Goal: Communication & Community: Answer question/provide support

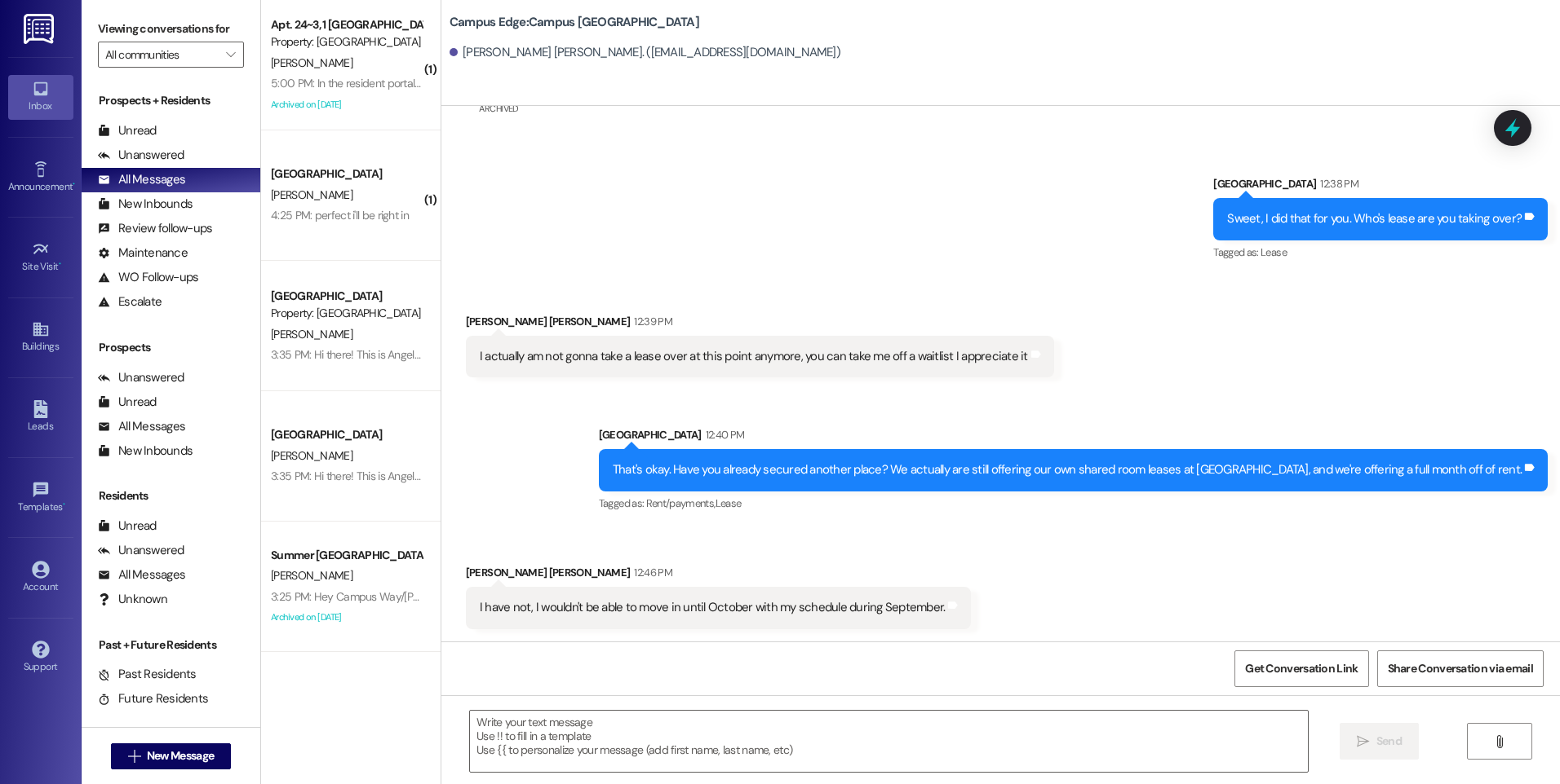
scroll to position [369, 0]
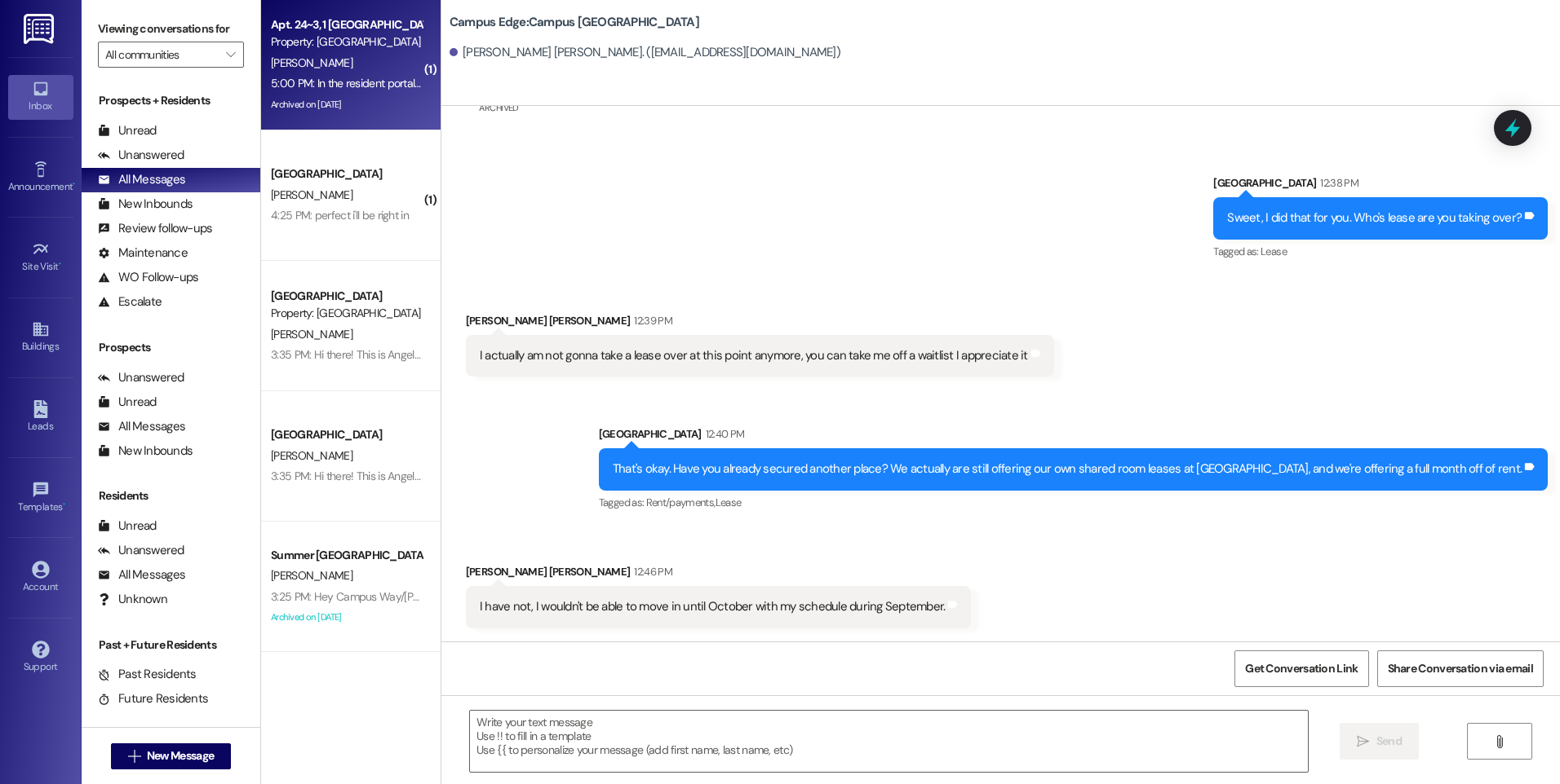
click at [350, 73] on div "5:00 PM: In the resident portal app I my home address listed under contact info…" at bounding box center [346, 83] width 155 height 20
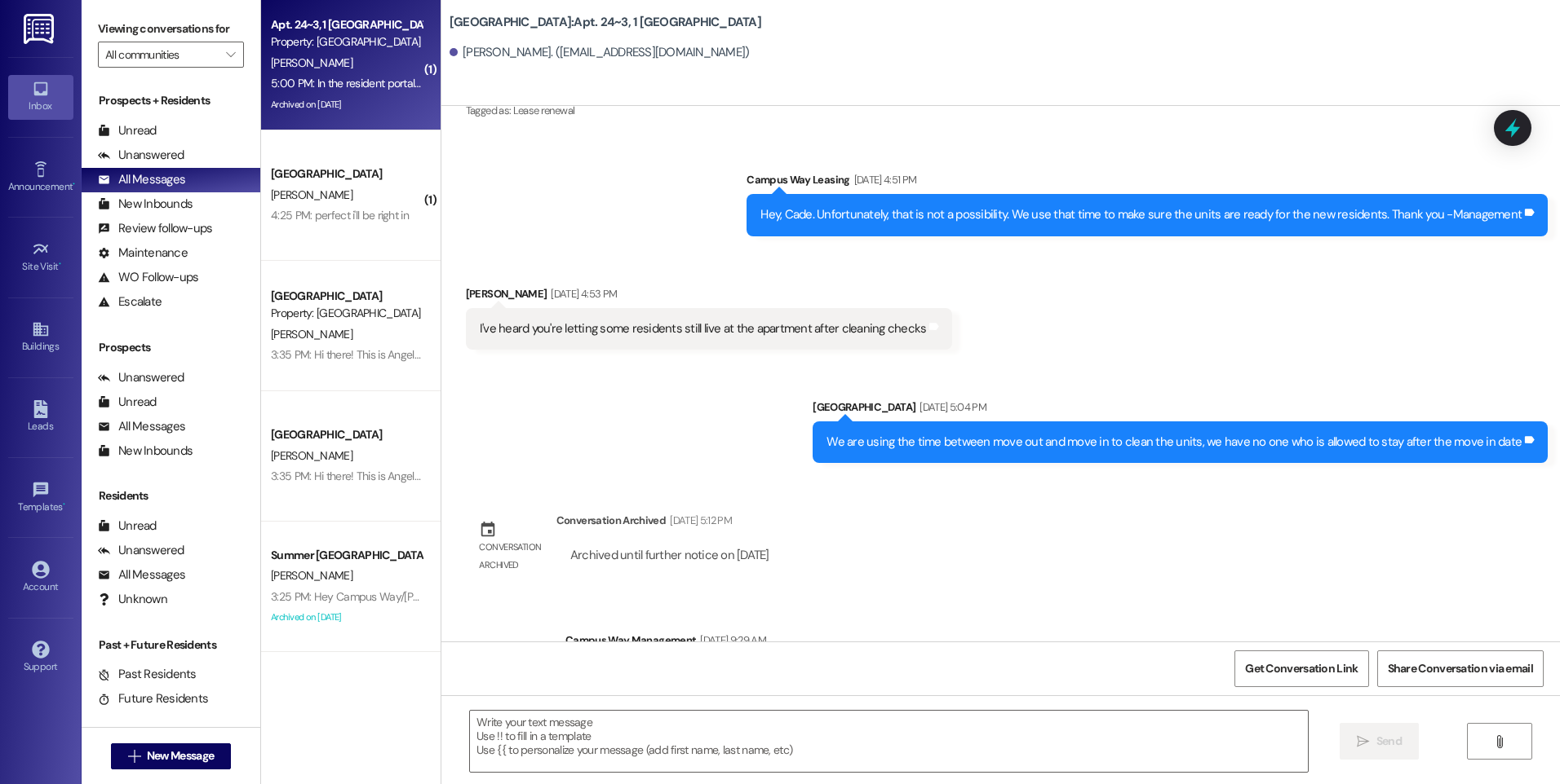
scroll to position [26375, 0]
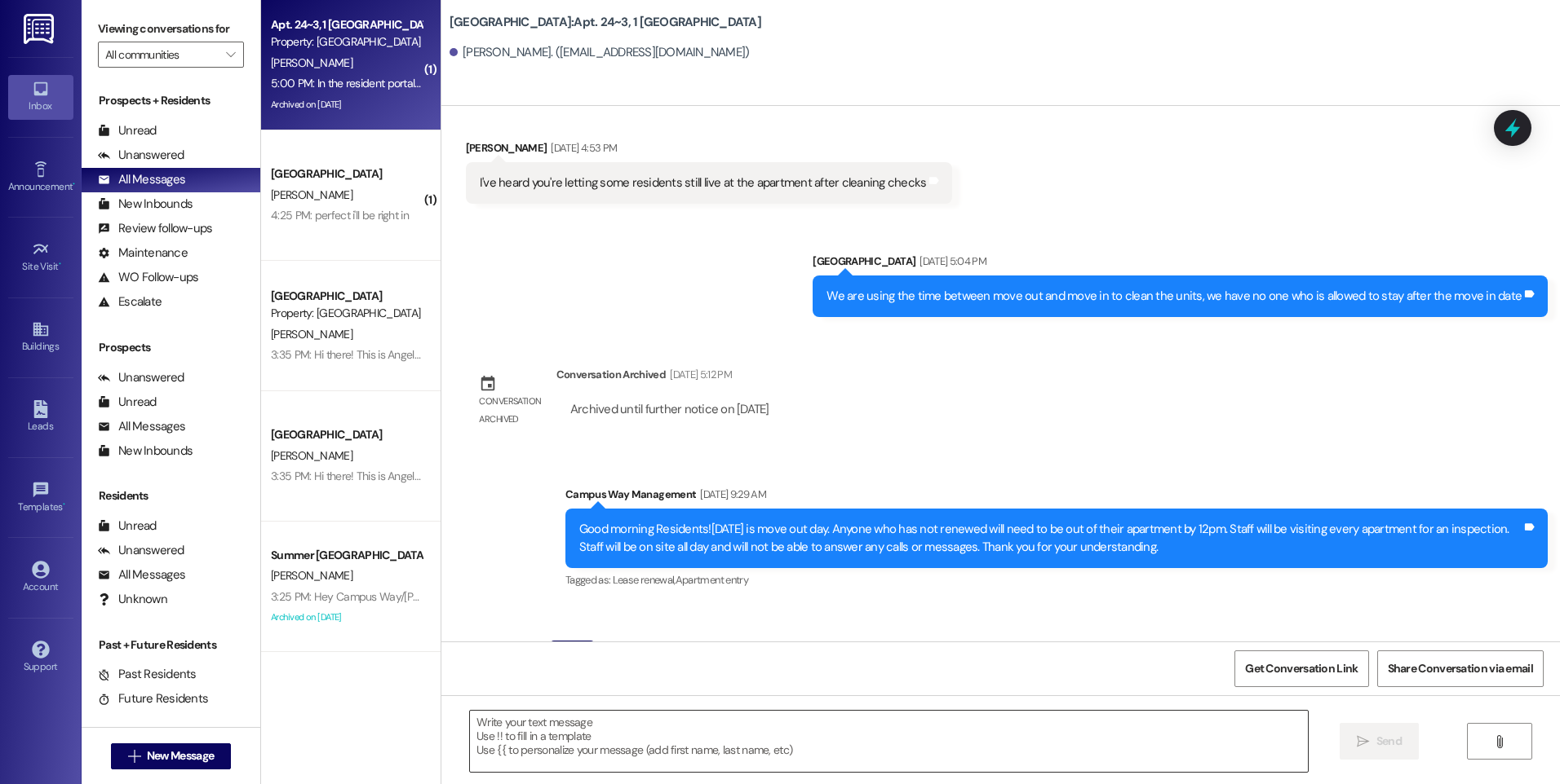
click at [777, 727] on textarea at bounding box center [888, 741] width 837 height 61
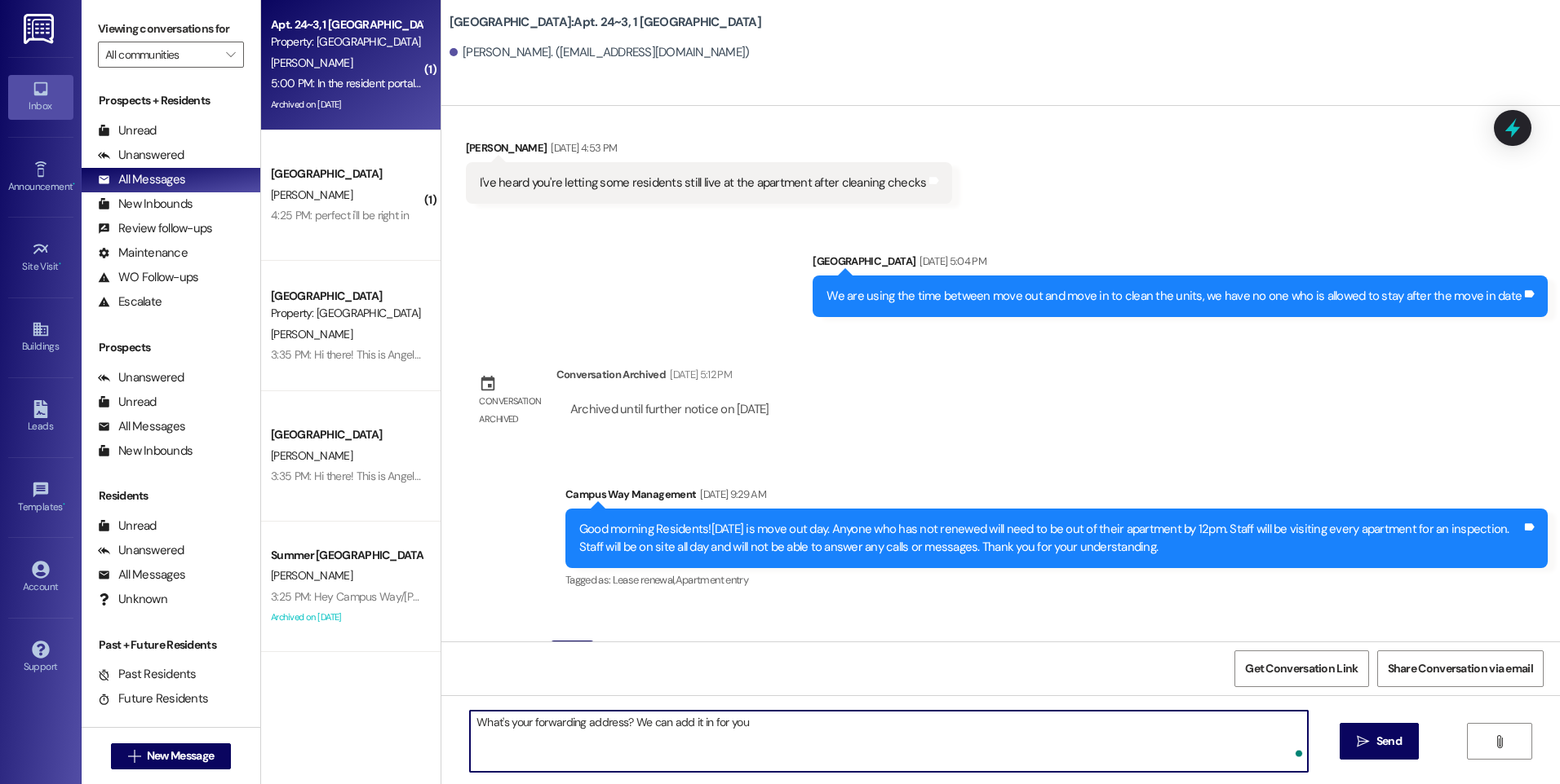
type textarea "What's your forwarding address? We can add it in for you."
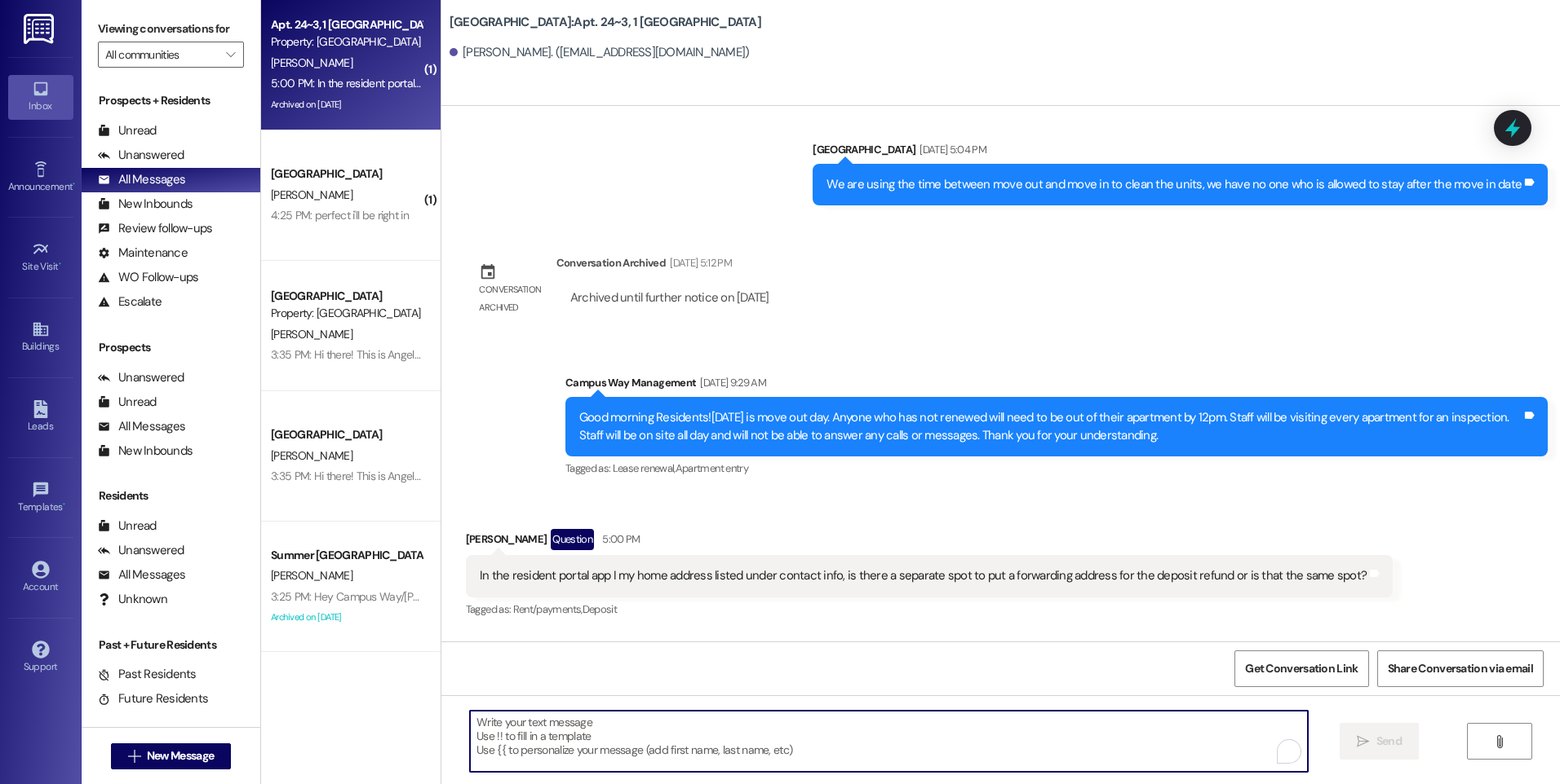
scroll to position [26488, 0]
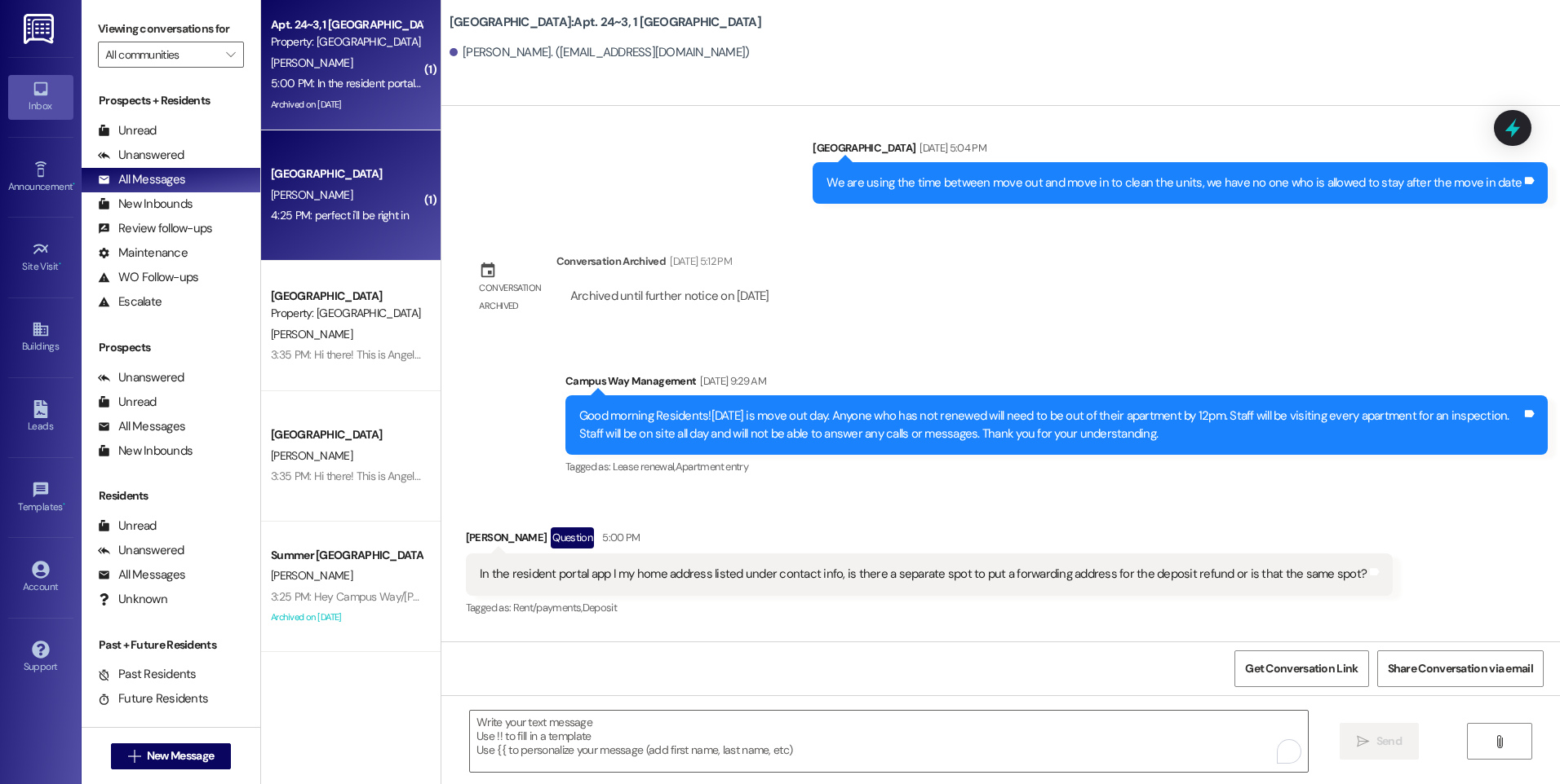
click at [337, 208] on div "4:25 PM: perfect i'll be right in 4:25 PM: perfect i'll be right in" at bounding box center [340, 215] width 138 height 15
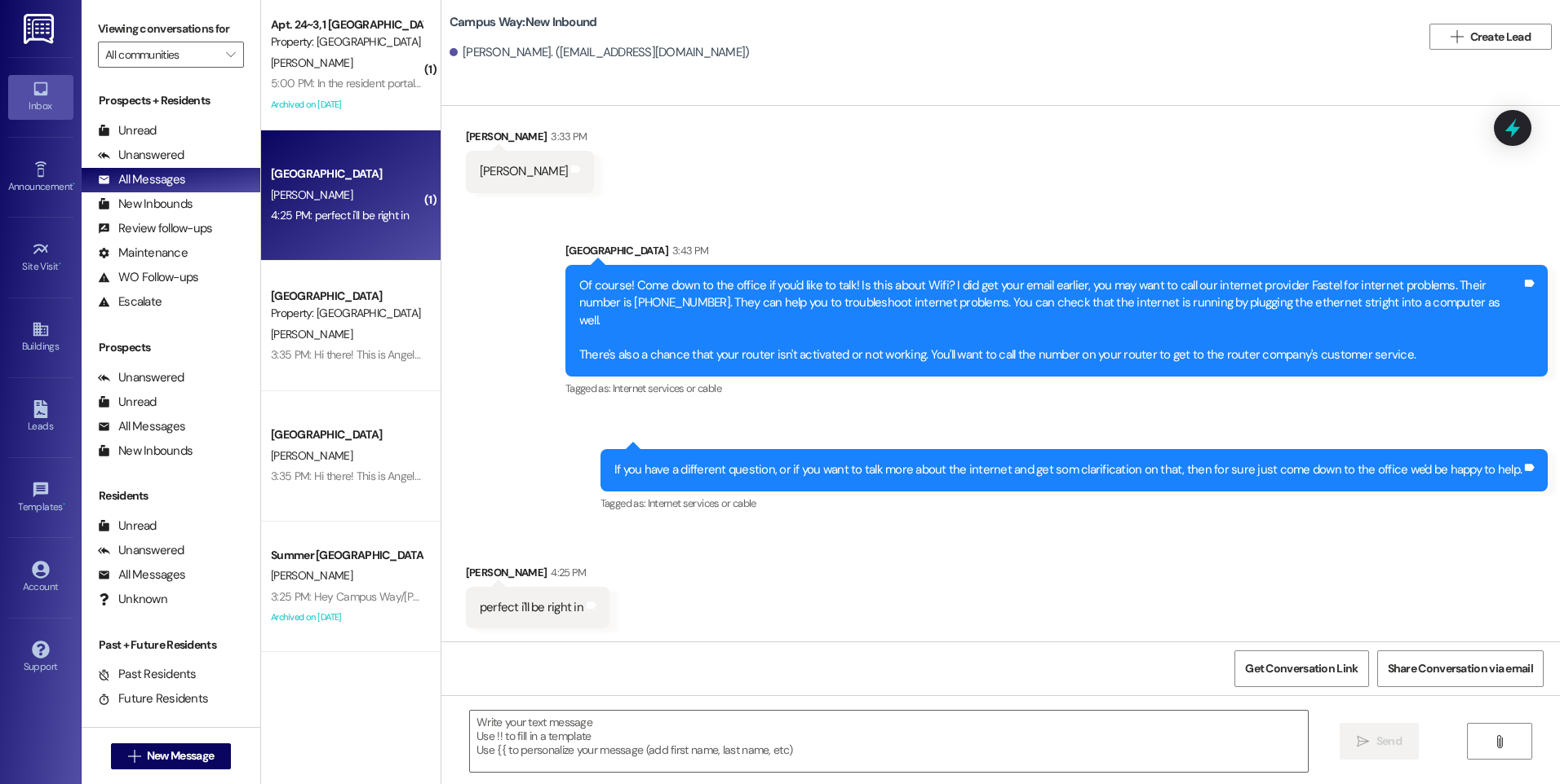
scroll to position [391, 0]
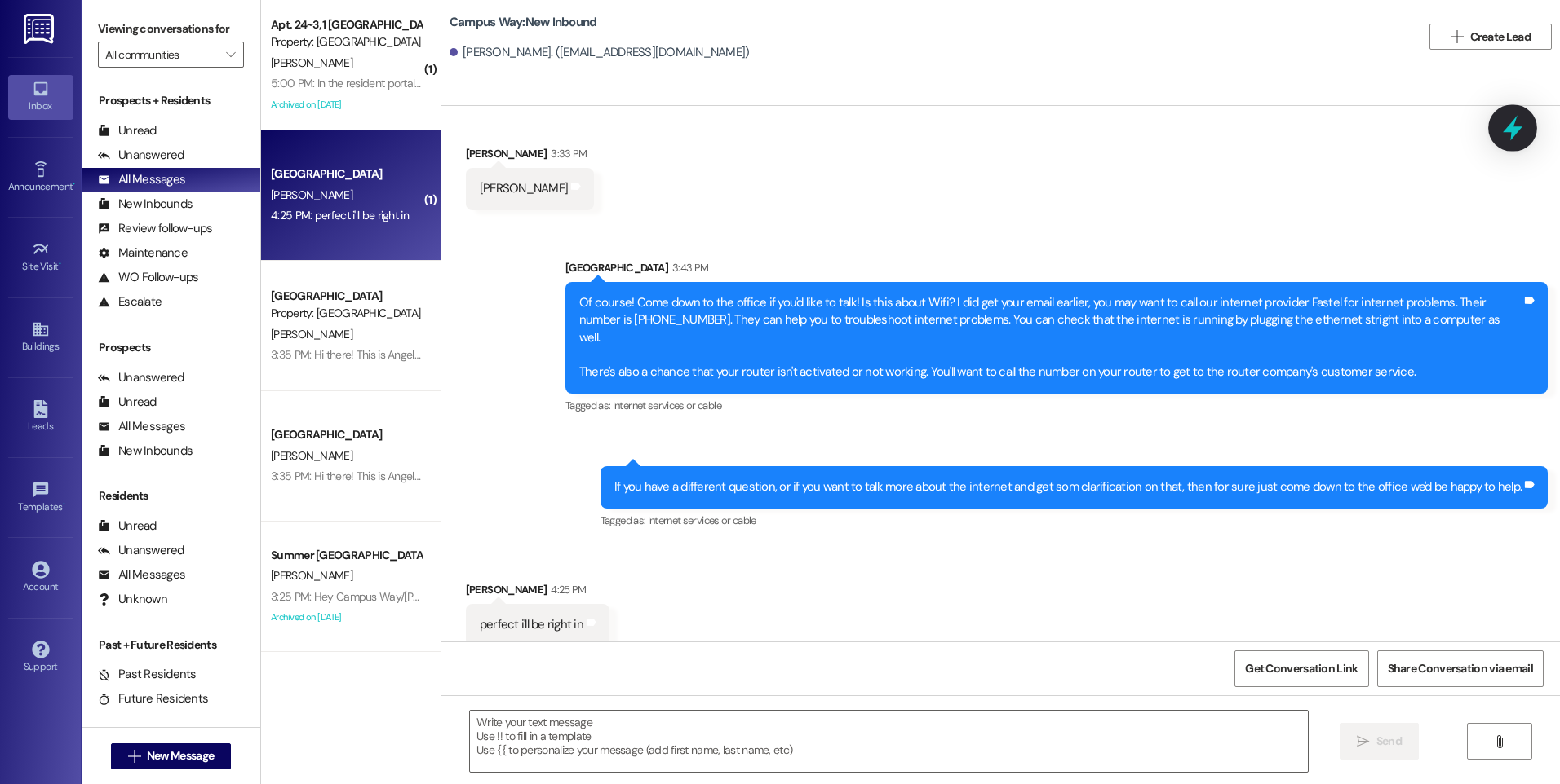
click at [1508, 108] on div at bounding box center [1513, 127] width 49 height 46
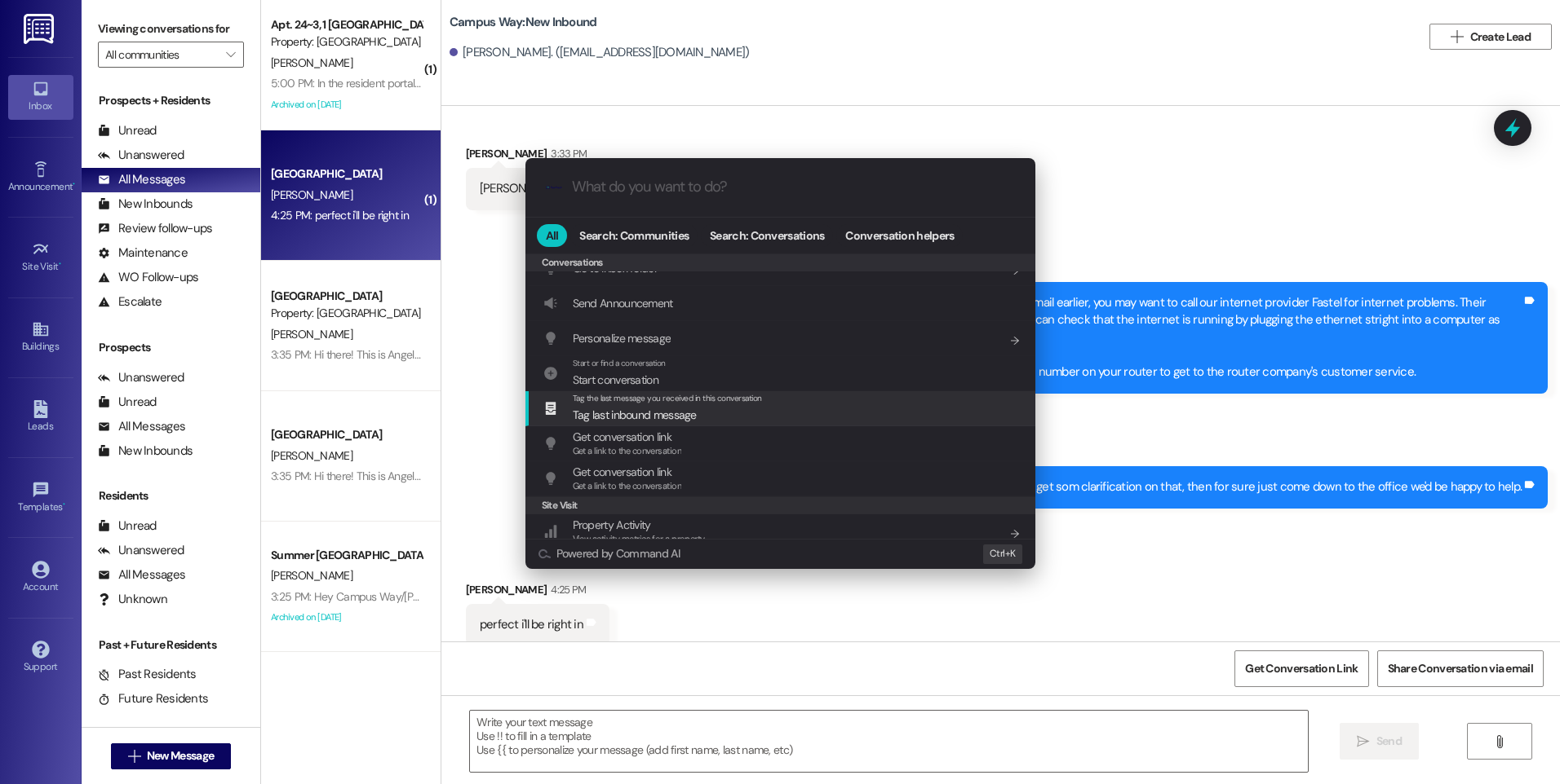
scroll to position [711, 0]
click at [654, 422] on span "Archive Conversation" at bounding box center [623, 416] width 100 height 15
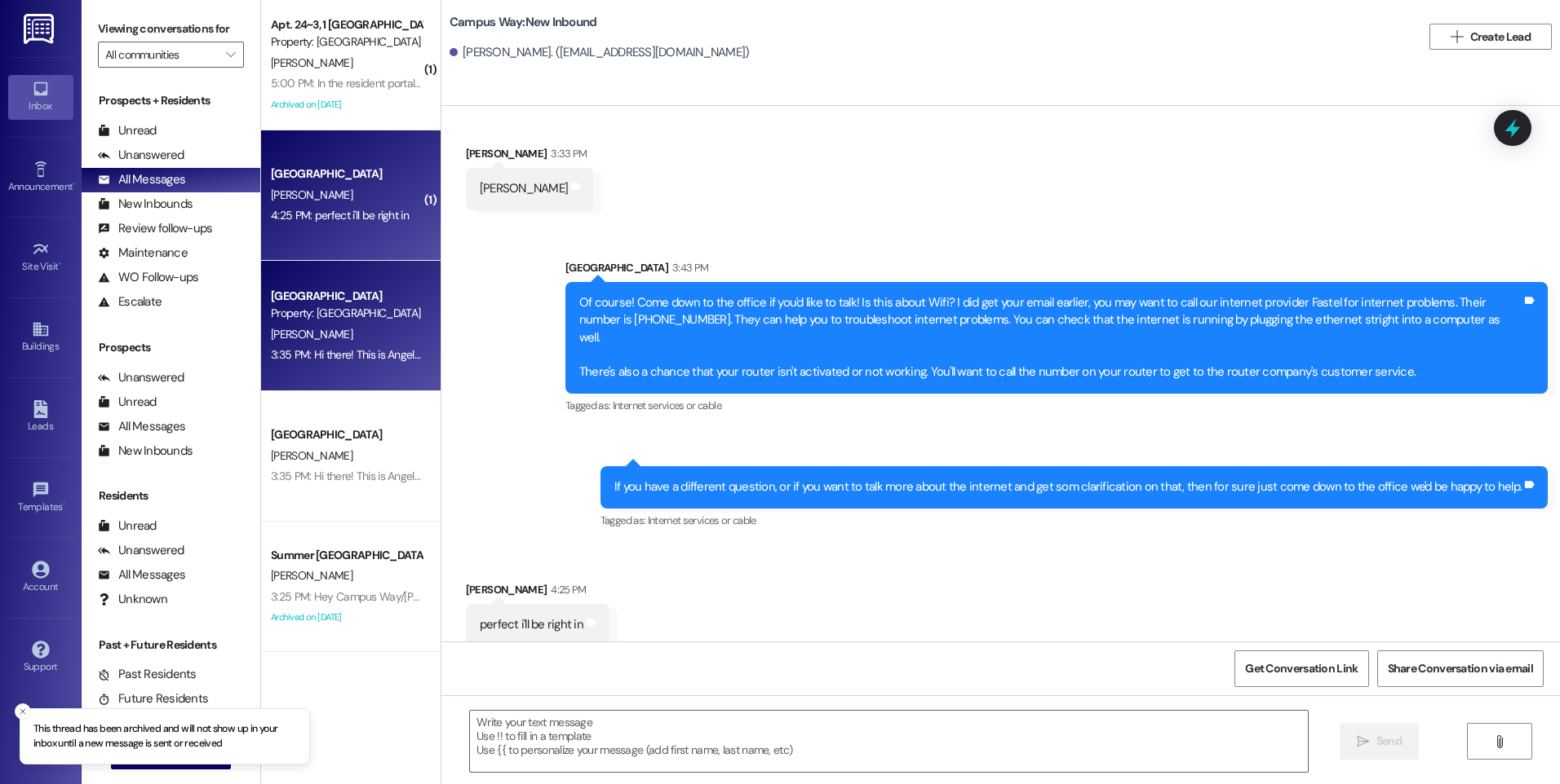
click at [308, 352] on div "3:35 PM: Hi there! This is Angel with Campus and Pointe properties, I hope you'…" at bounding box center [1384, 354] width 2226 height 15
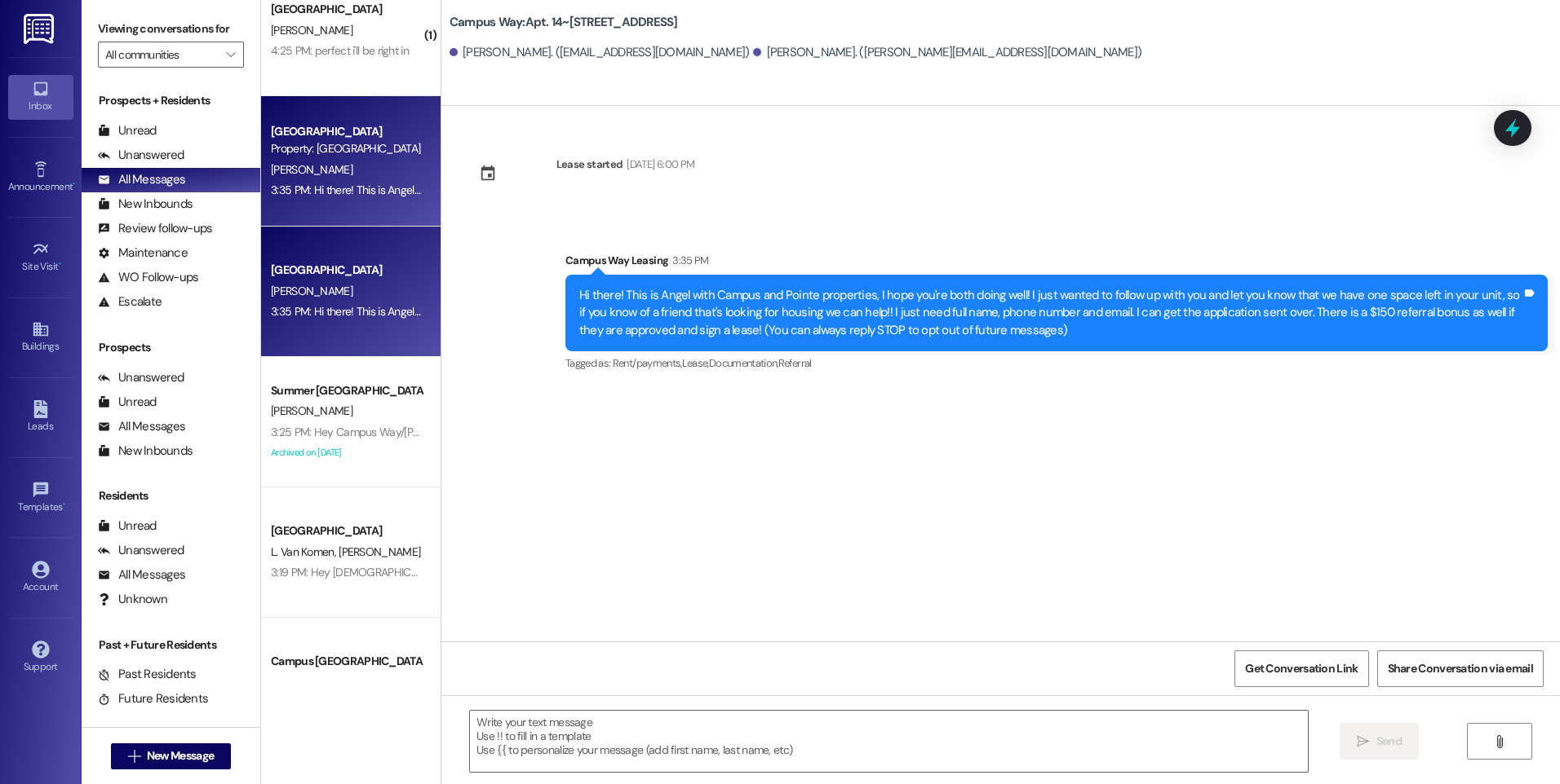
scroll to position [163, 0]
click at [337, 313] on div "3:35 PM: Hi there! This is Angel with Campus and Pointe properties, I hope you'…" at bounding box center [1384, 313] width 2226 height 15
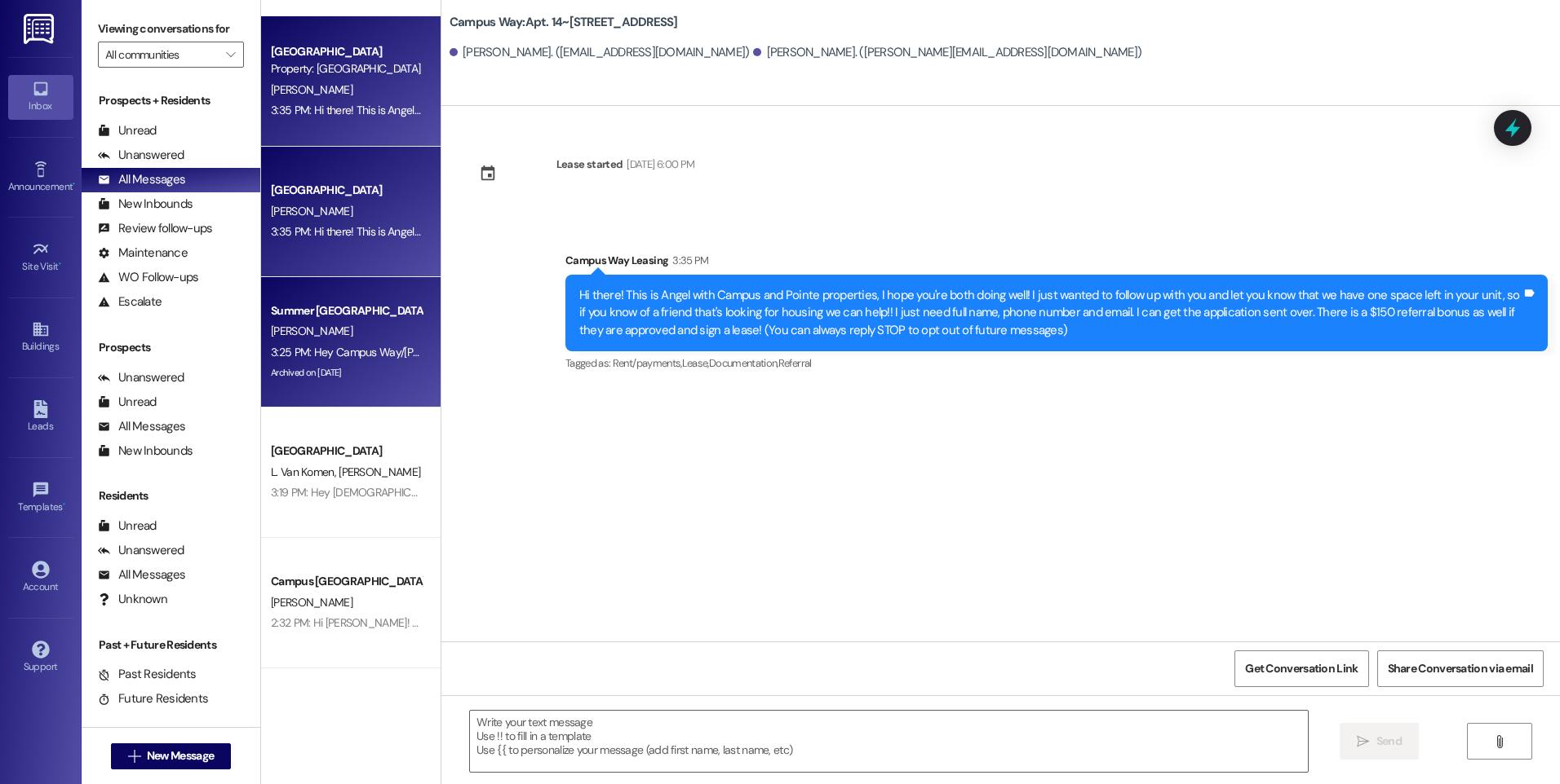
click at [323, 322] on div "[PERSON_NAME]" at bounding box center [346, 331] width 155 height 20
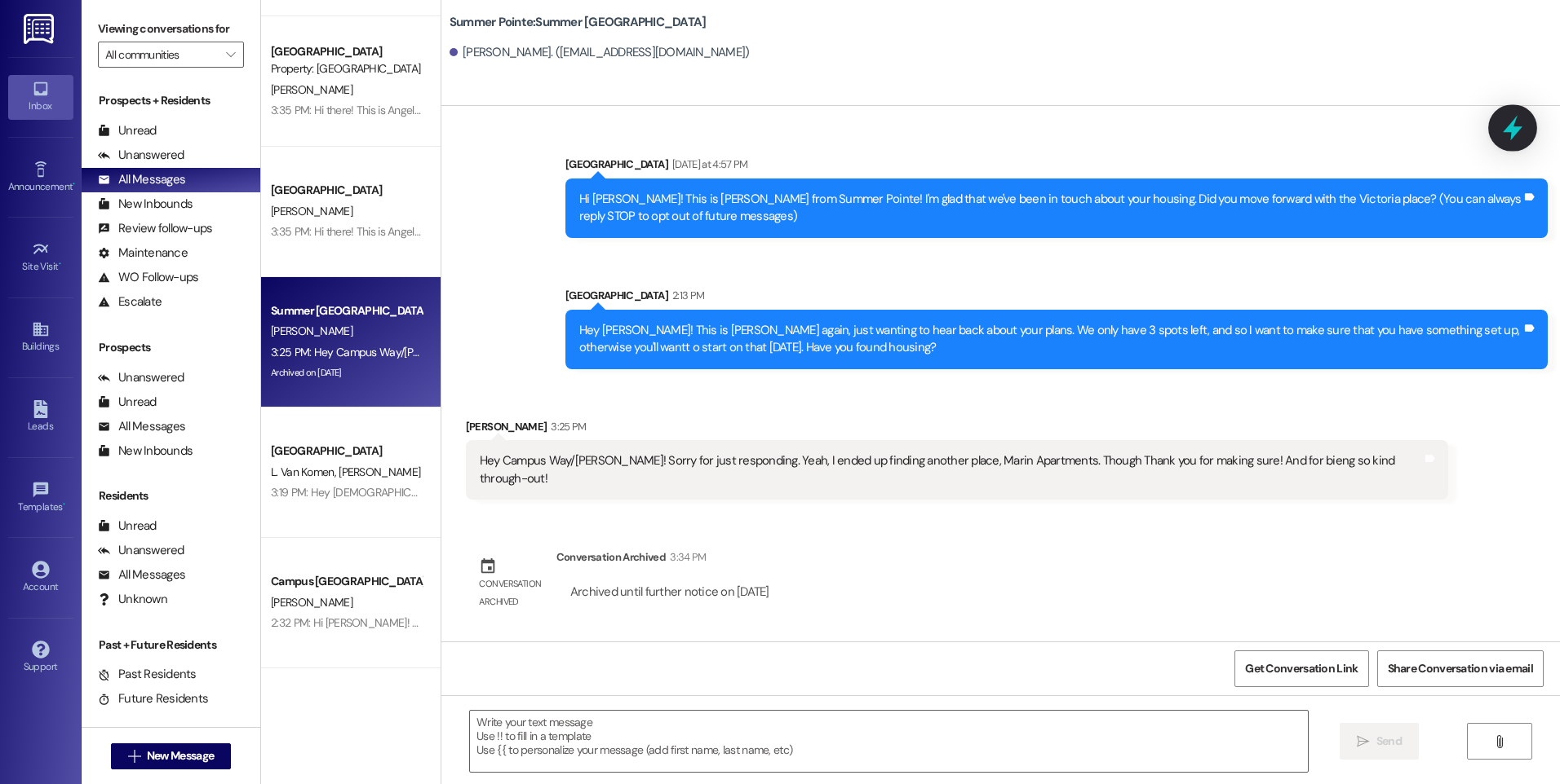
click at [1522, 139] on icon at bounding box center [1513, 128] width 28 height 28
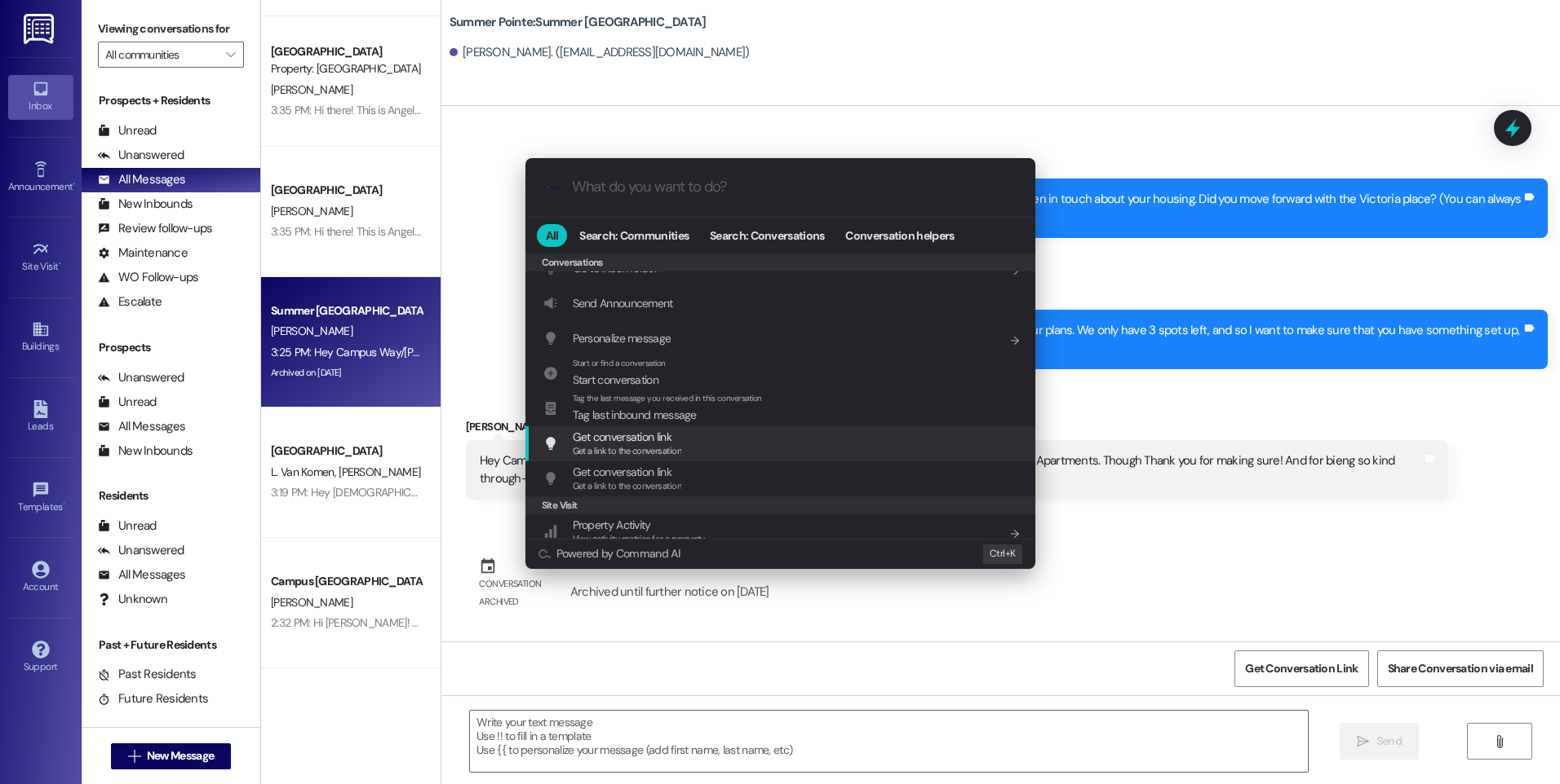
scroll to position [711, 0]
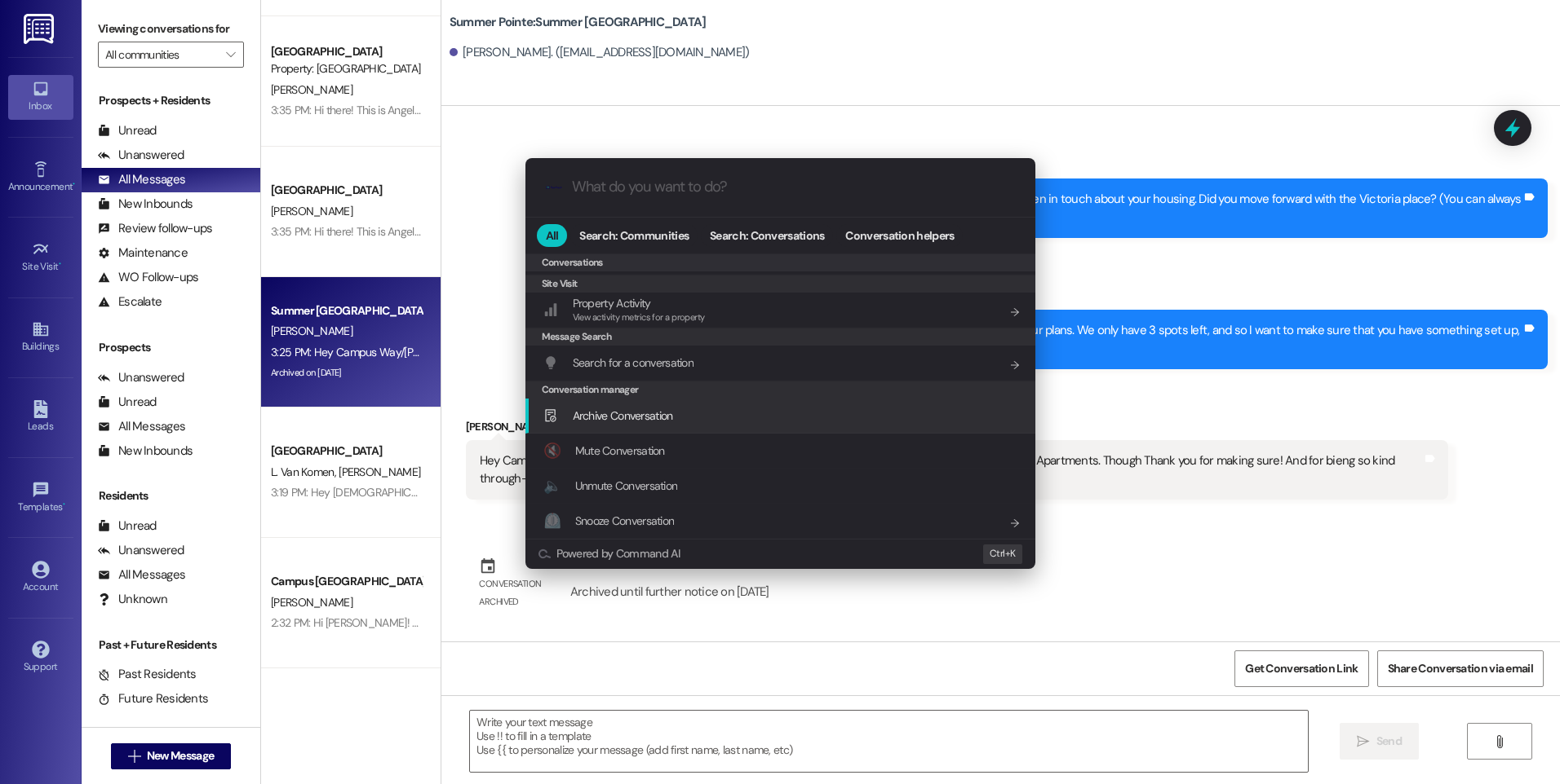
click at [673, 419] on div "Archive Conversation Add shortcut" at bounding box center [782, 416] width 477 height 18
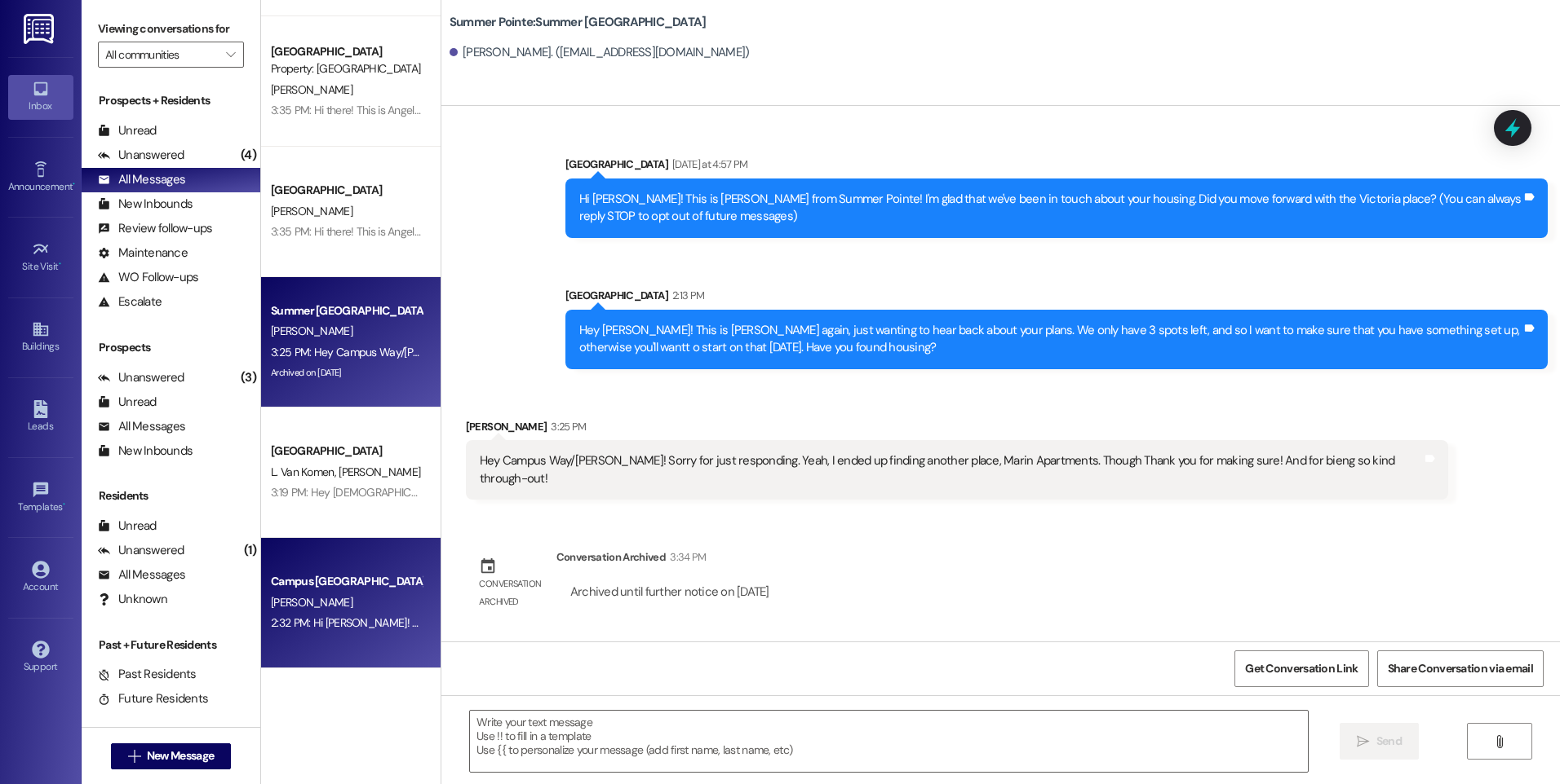
click at [311, 609] on div "[PERSON_NAME]" at bounding box center [346, 602] width 155 height 20
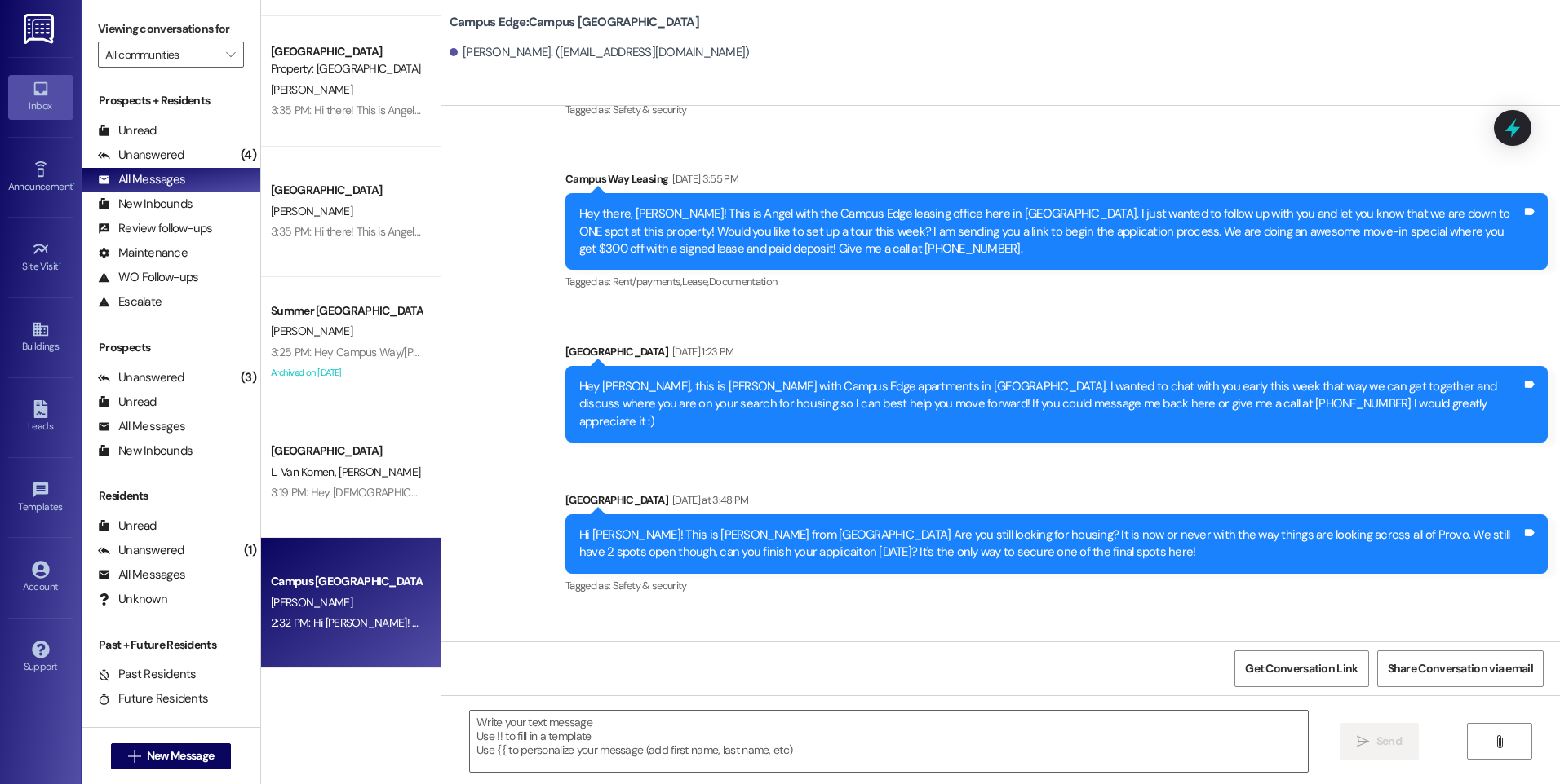
scroll to position [804, 0]
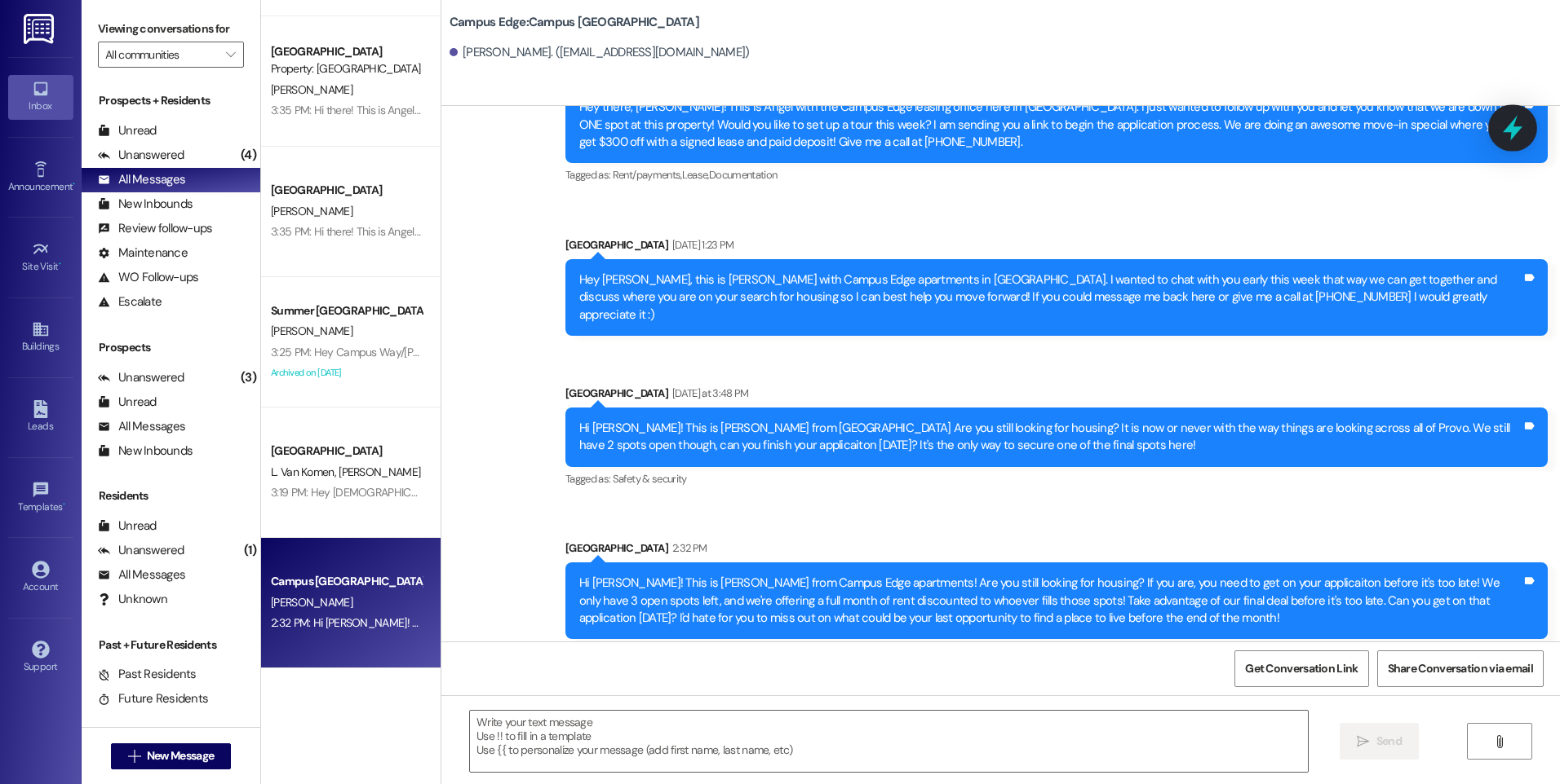
click at [1515, 117] on icon at bounding box center [1513, 128] width 28 height 28
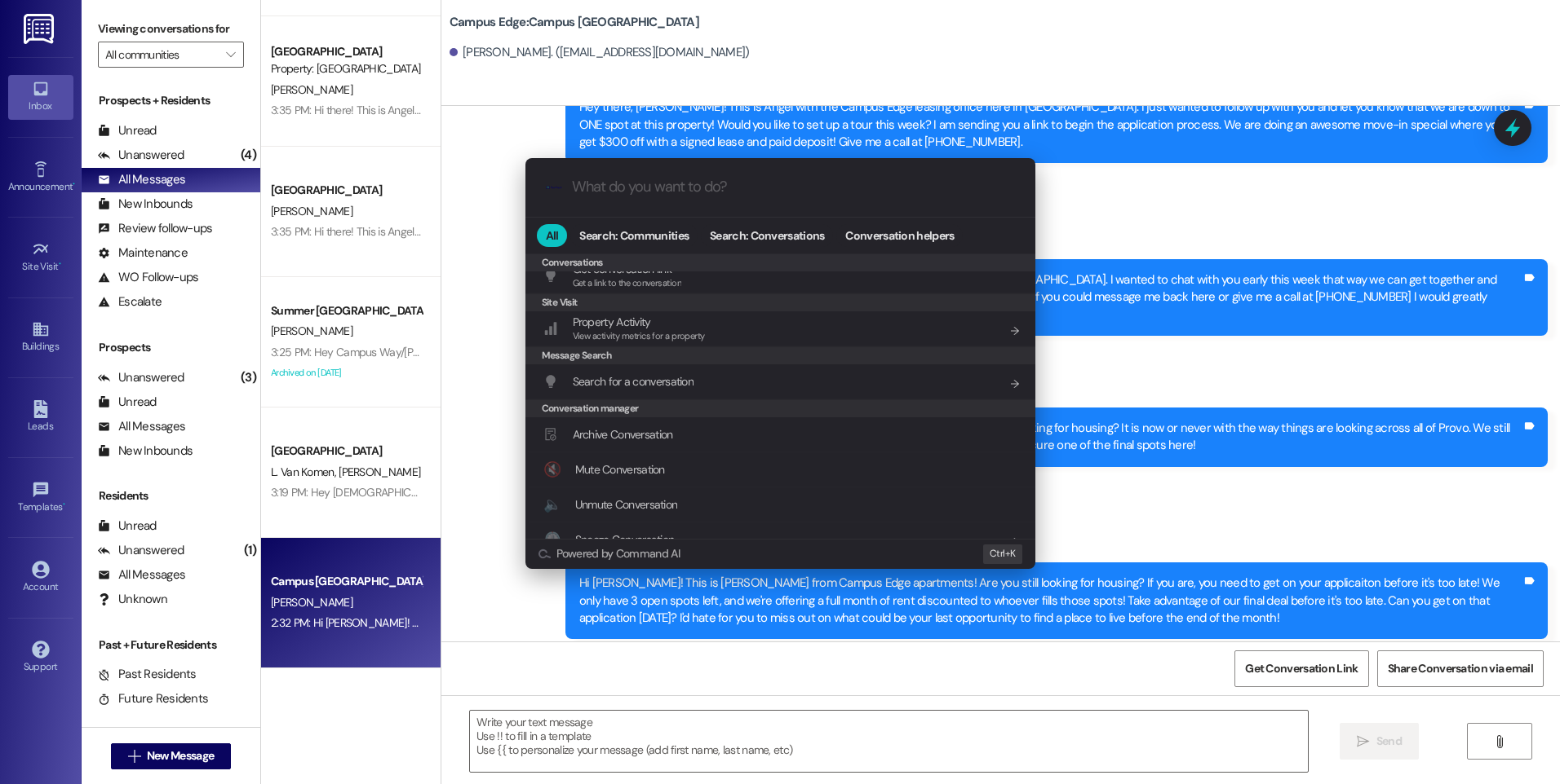
scroll to position [721, 0]
click at [657, 419] on span "Archive Conversation" at bounding box center [623, 416] width 100 height 15
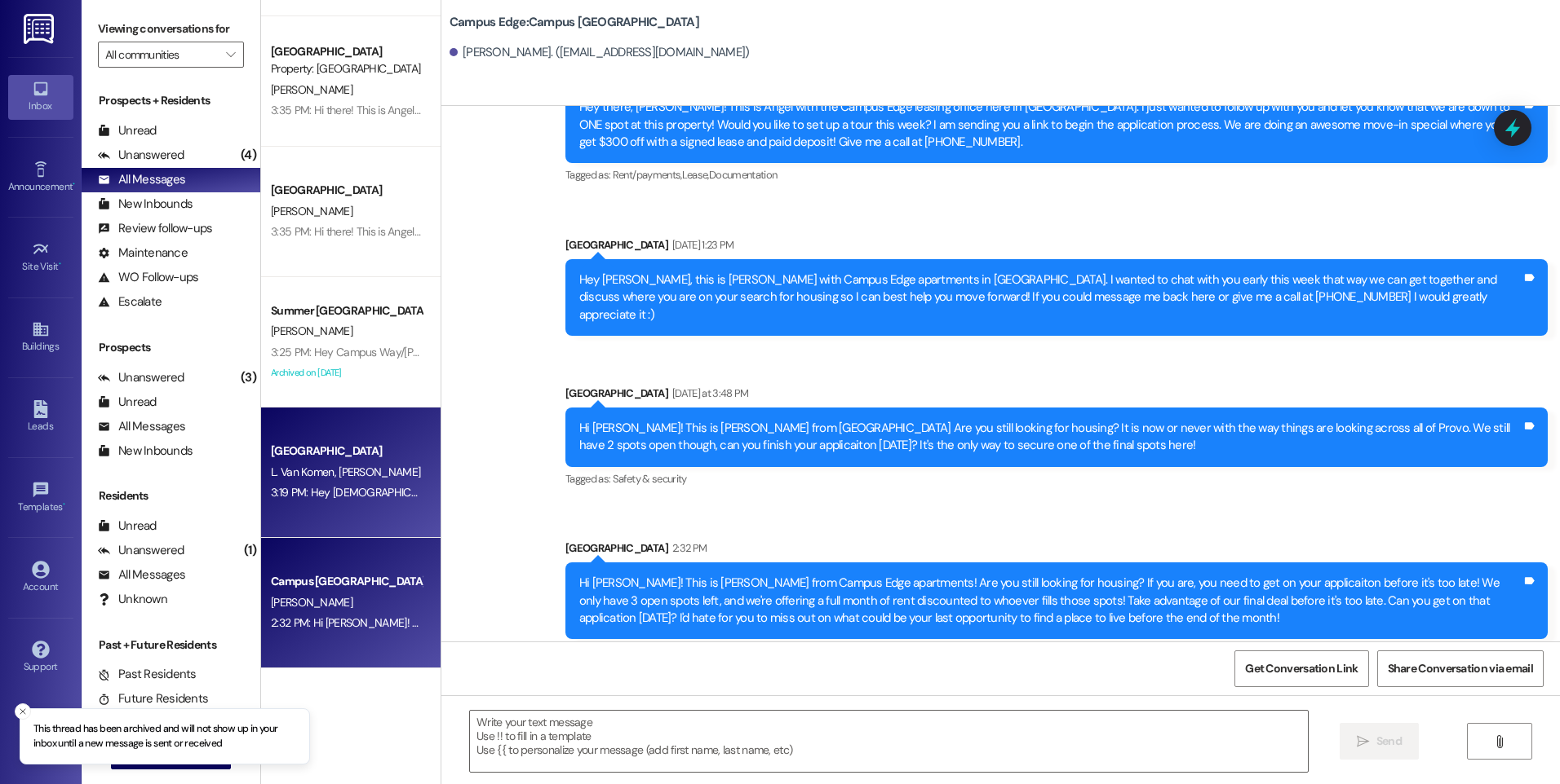
scroll to position [327, 0]
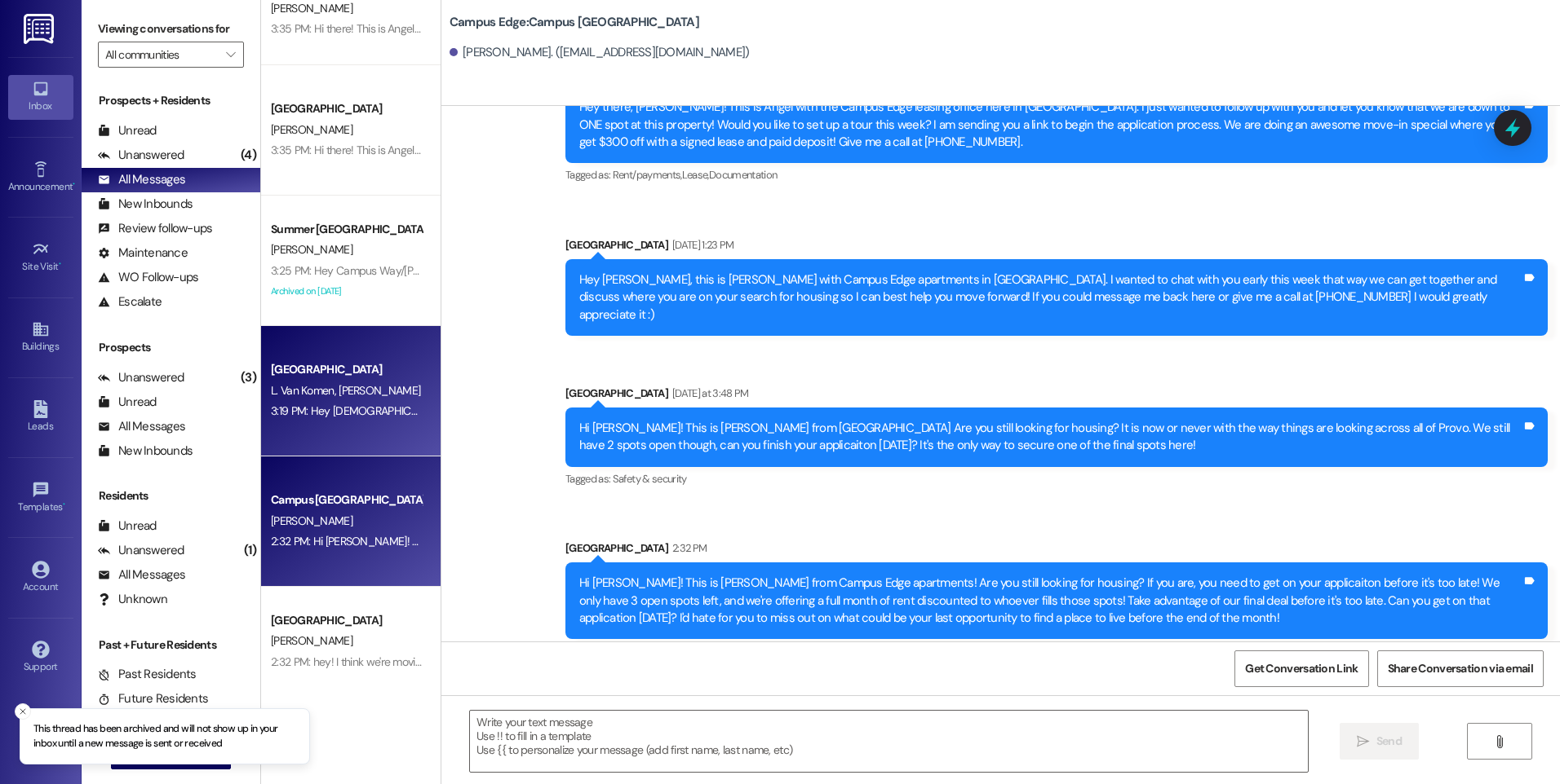
click at [370, 395] on div "[PERSON_NAME] [PERSON_NAME]" at bounding box center [346, 390] width 155 height 20
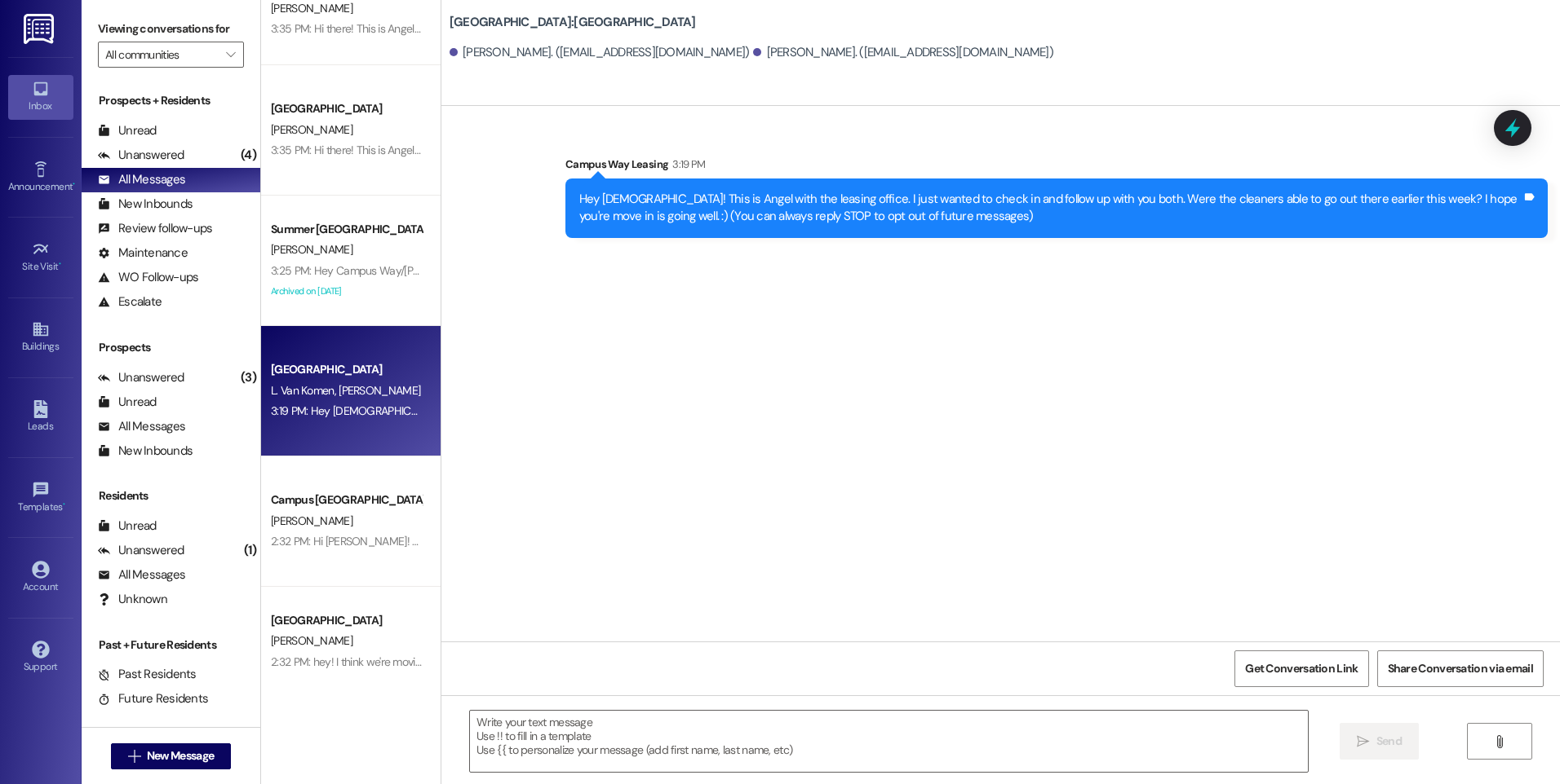
scroll to position [0, 0]
click at [1509, 125] on icon at bounding box center [1512, 128] width 19 height 25
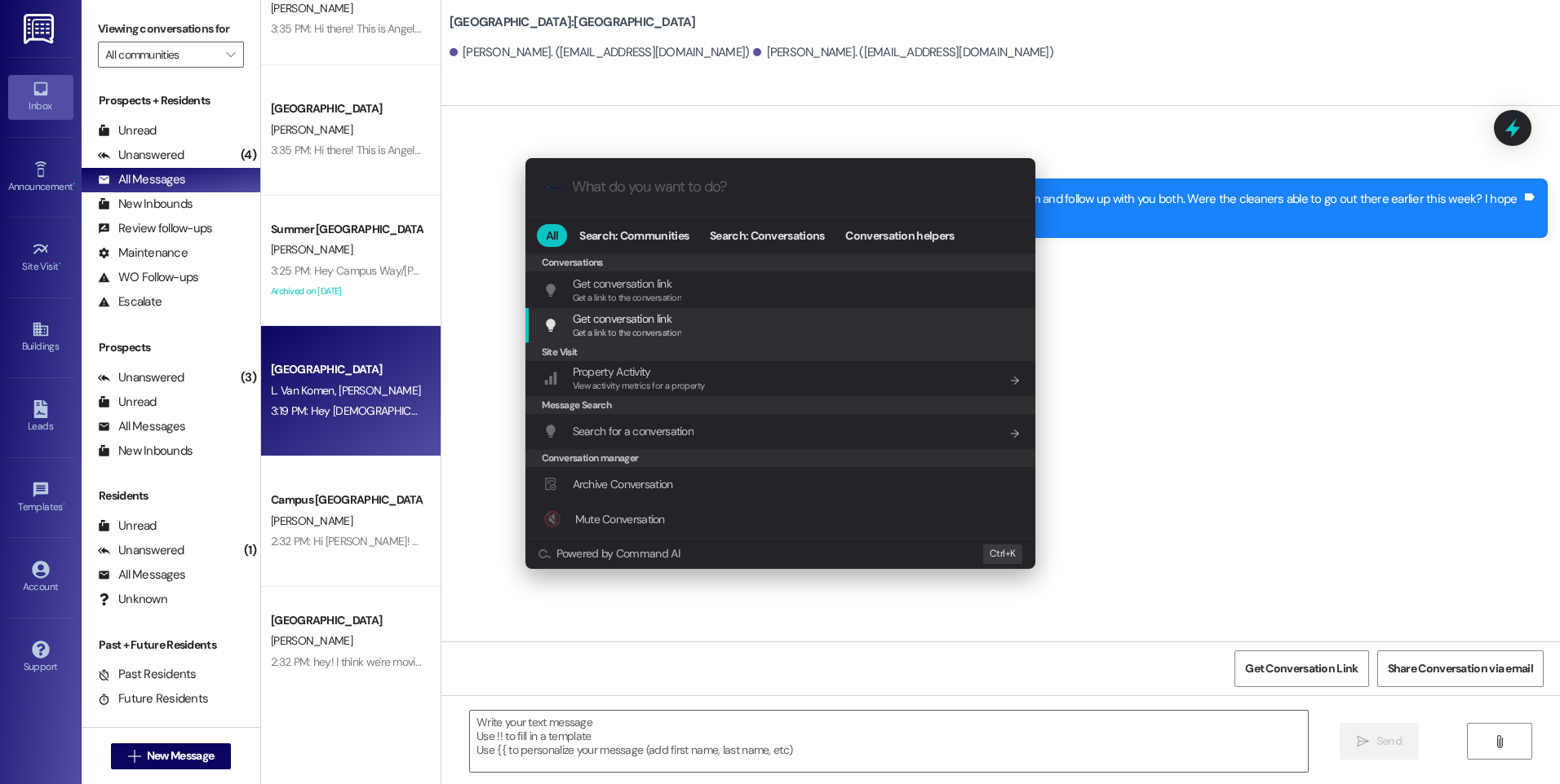
scroll to position [721, 0]
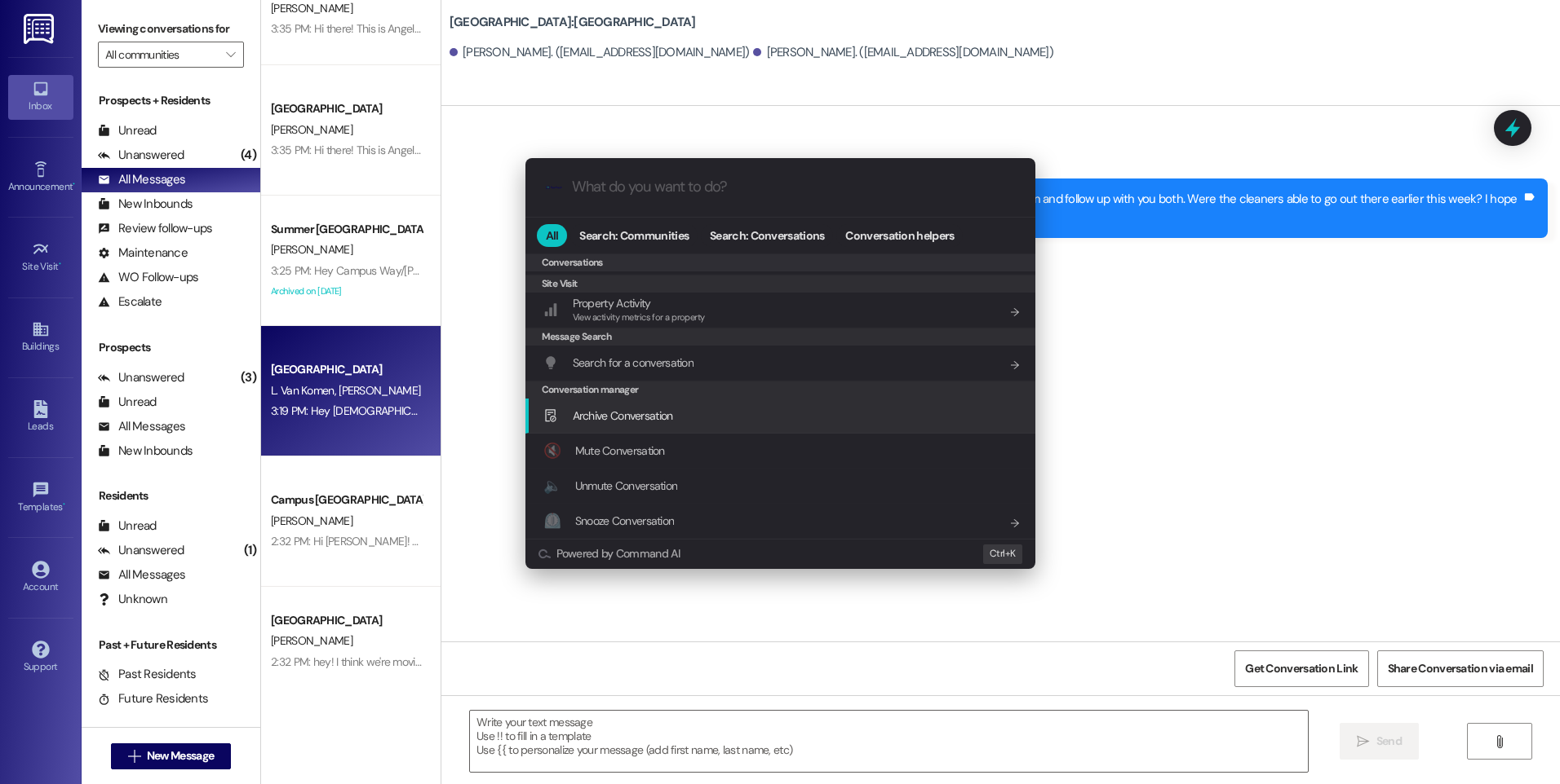
click at [618, 419] on span "Archive Conversation" at bounding box center [623, 416] width 100 height 15
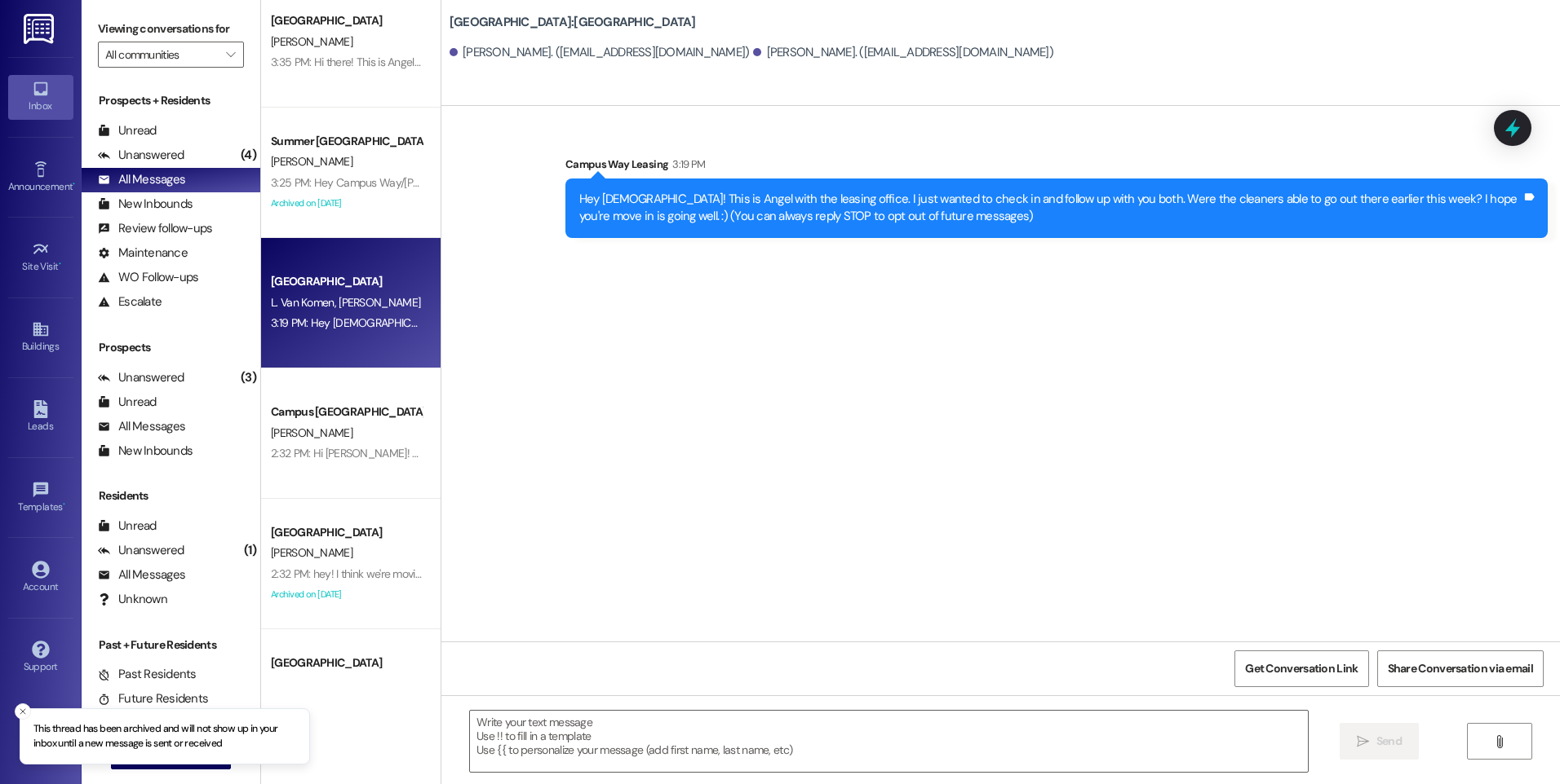
scroll to position [571, 0]
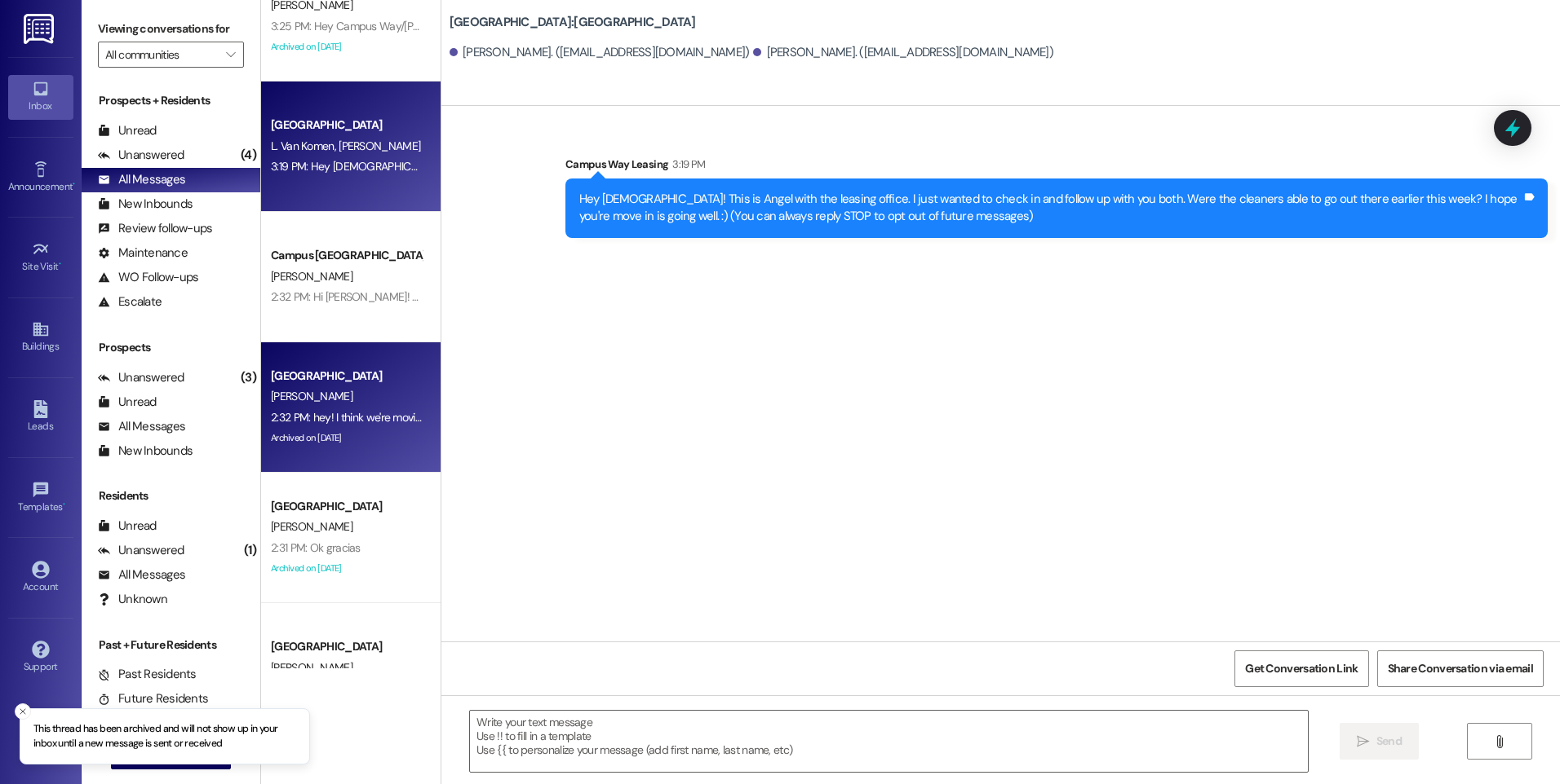
click at [328, 425] on div "2:32 PM: hey! I think we're moving forward somewhere else but thank you so much…" at bounding box center [346, 417] width 155 height 20
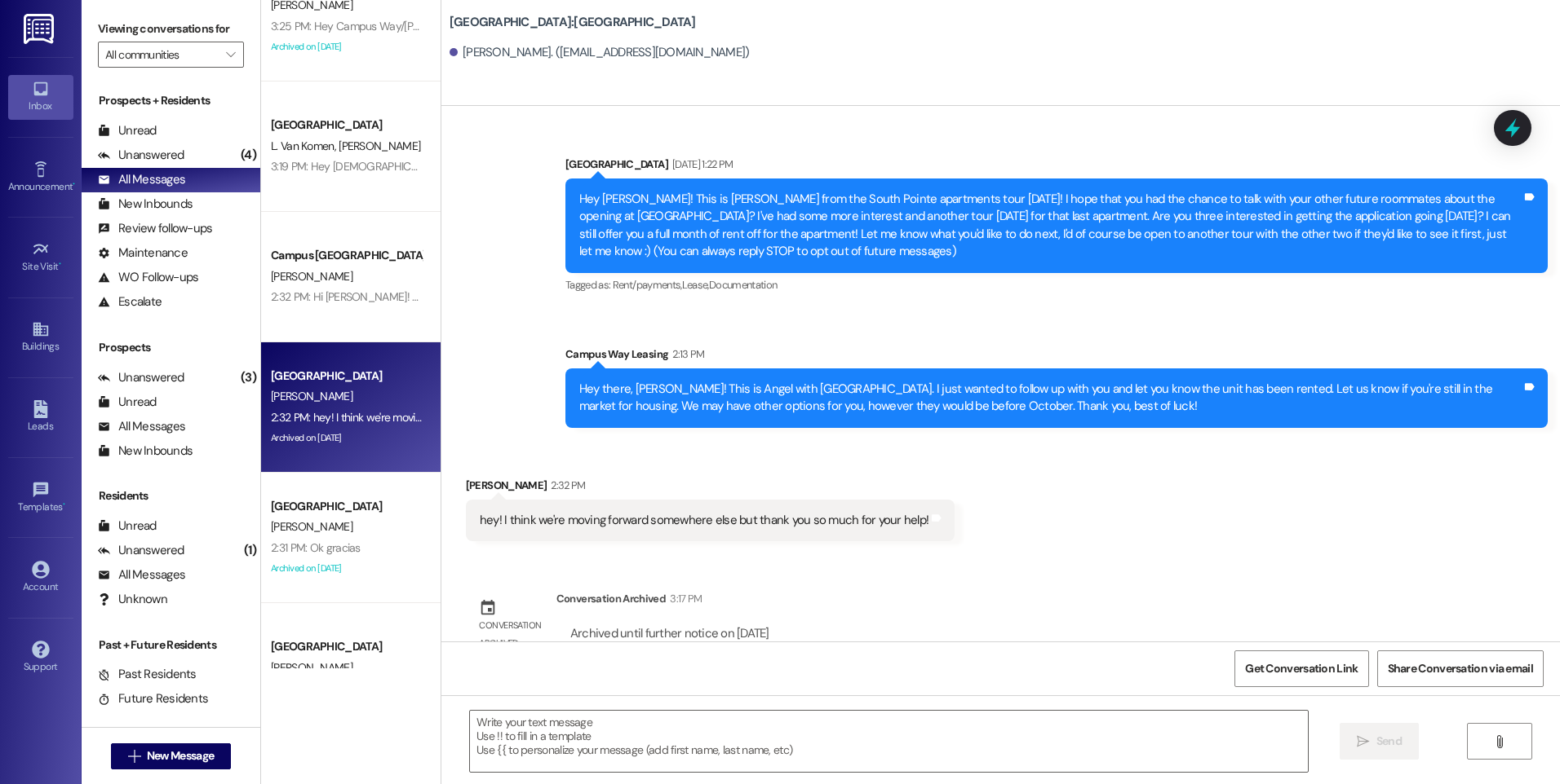
scroll to position [32, 0]
